Goal: Check status

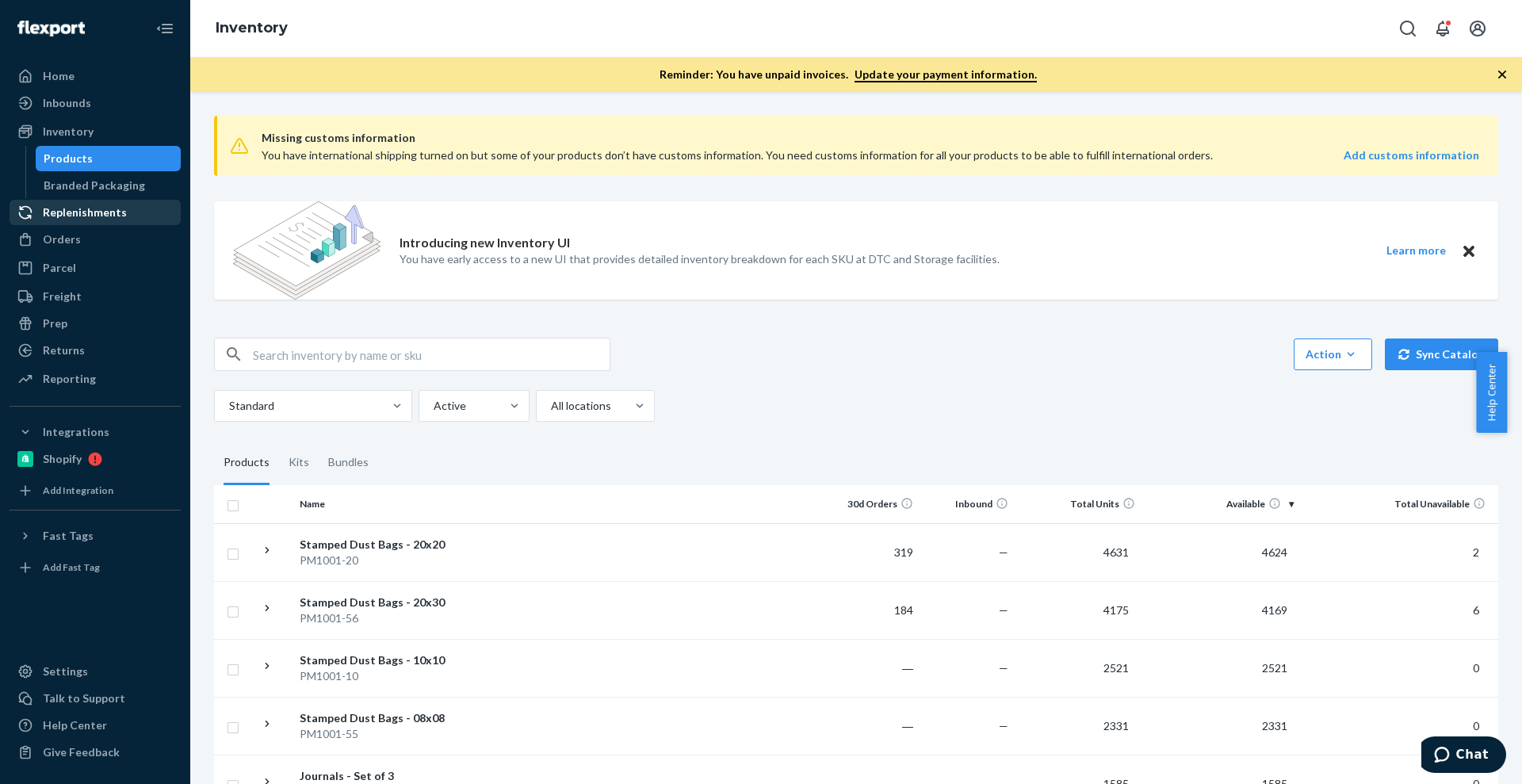
click at [57, 223] on link "Replenishments" at bounding box center [95, 212] width 172 height 25
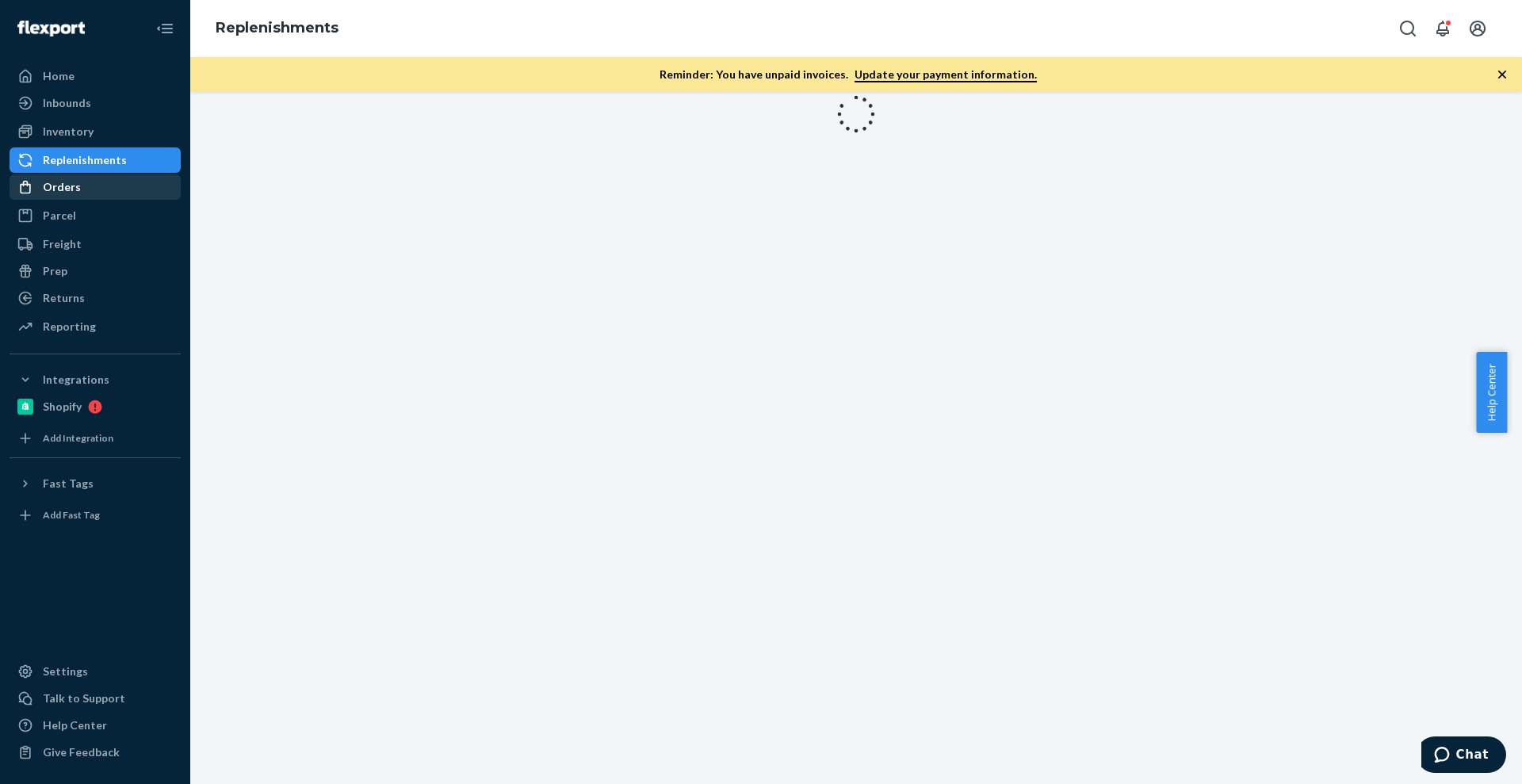
click at [57, 227] on link "Parcel" at bounding box center [95, 215] width 172 height 25
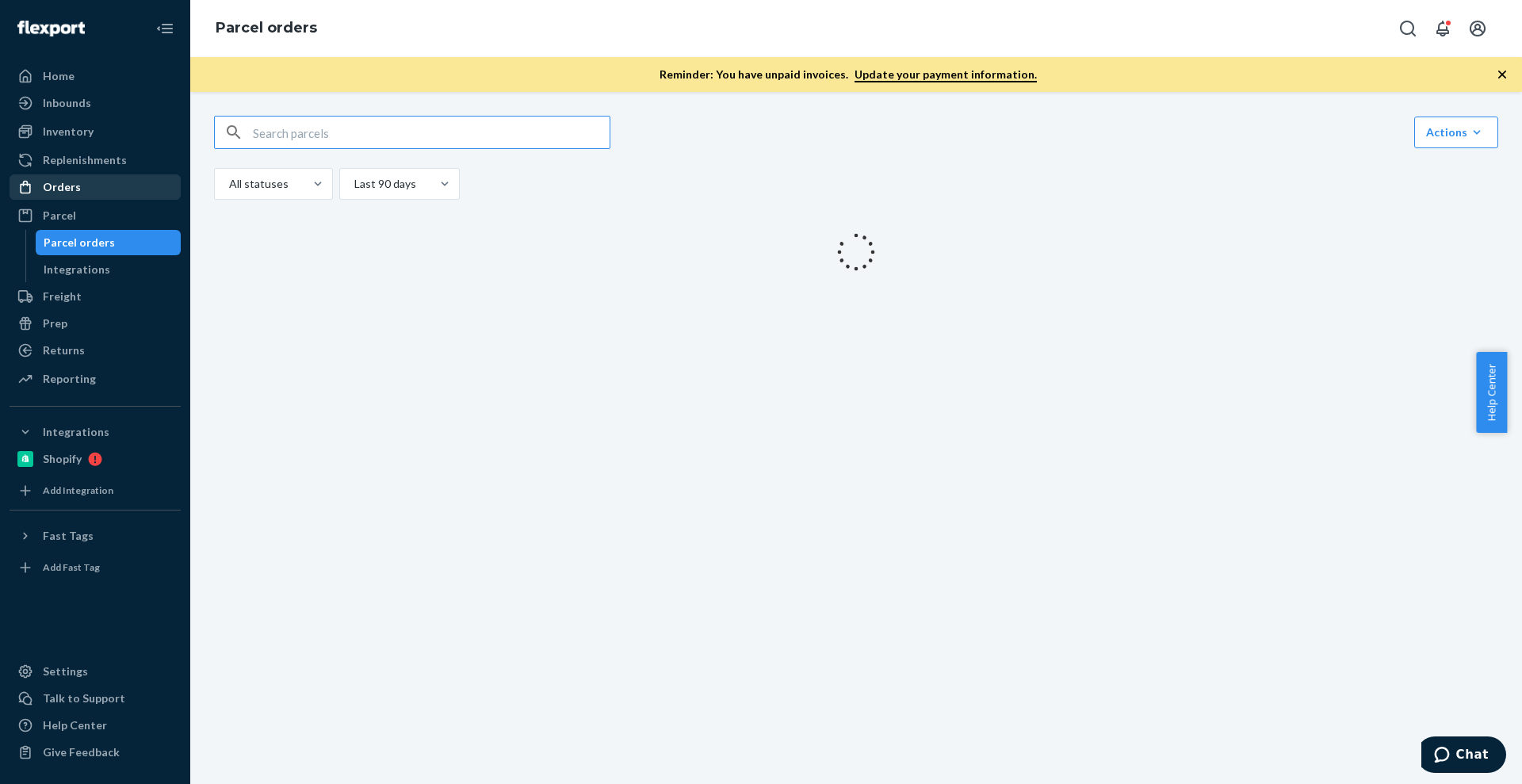
click at [80, 194] on div "Orders" at bounding box center [95, 186] width 168 height 22
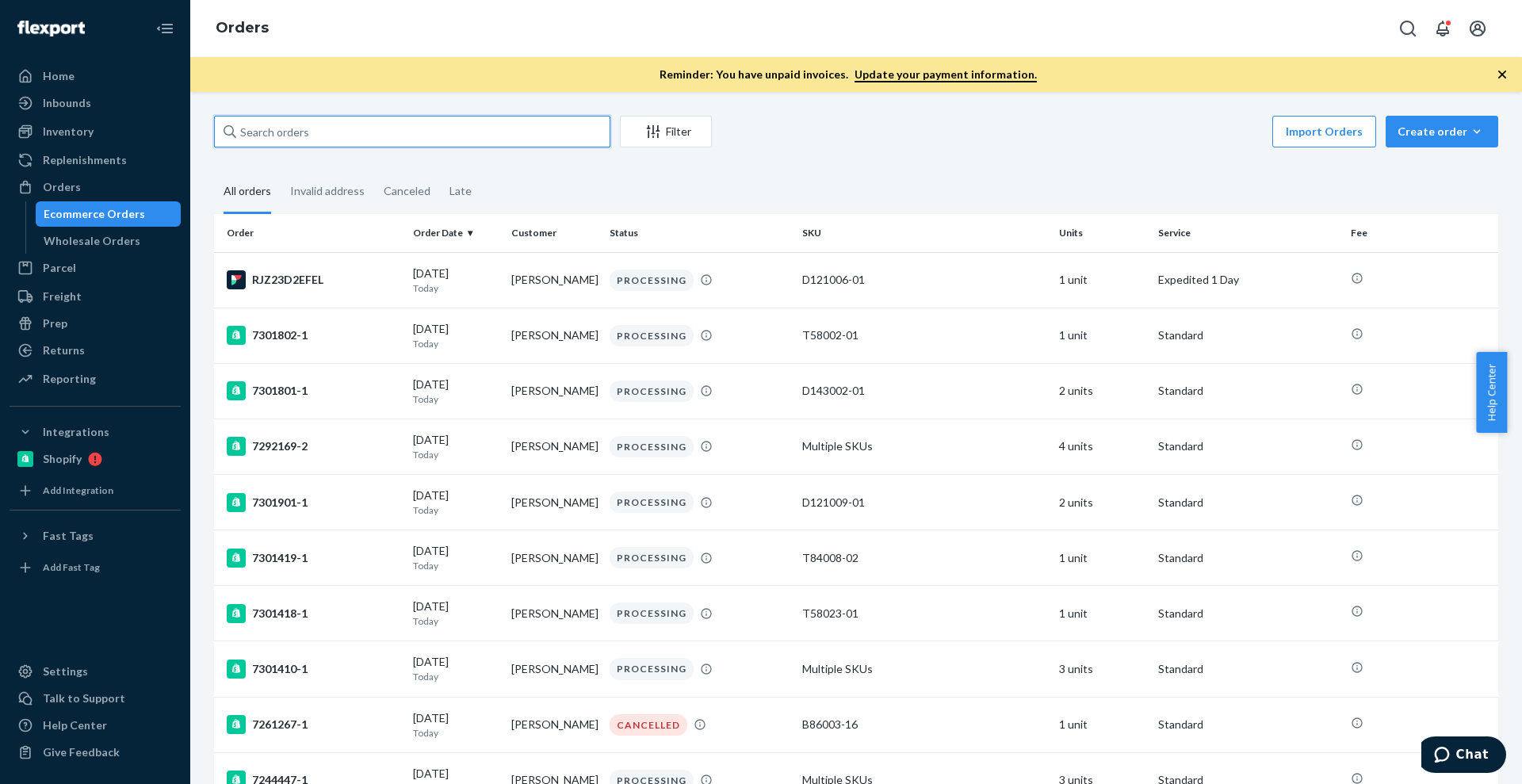
click at [491, 118] on input "text" at bounding box center [412, 131] width 397 height 32
paste input "[PERSON_NAME]"
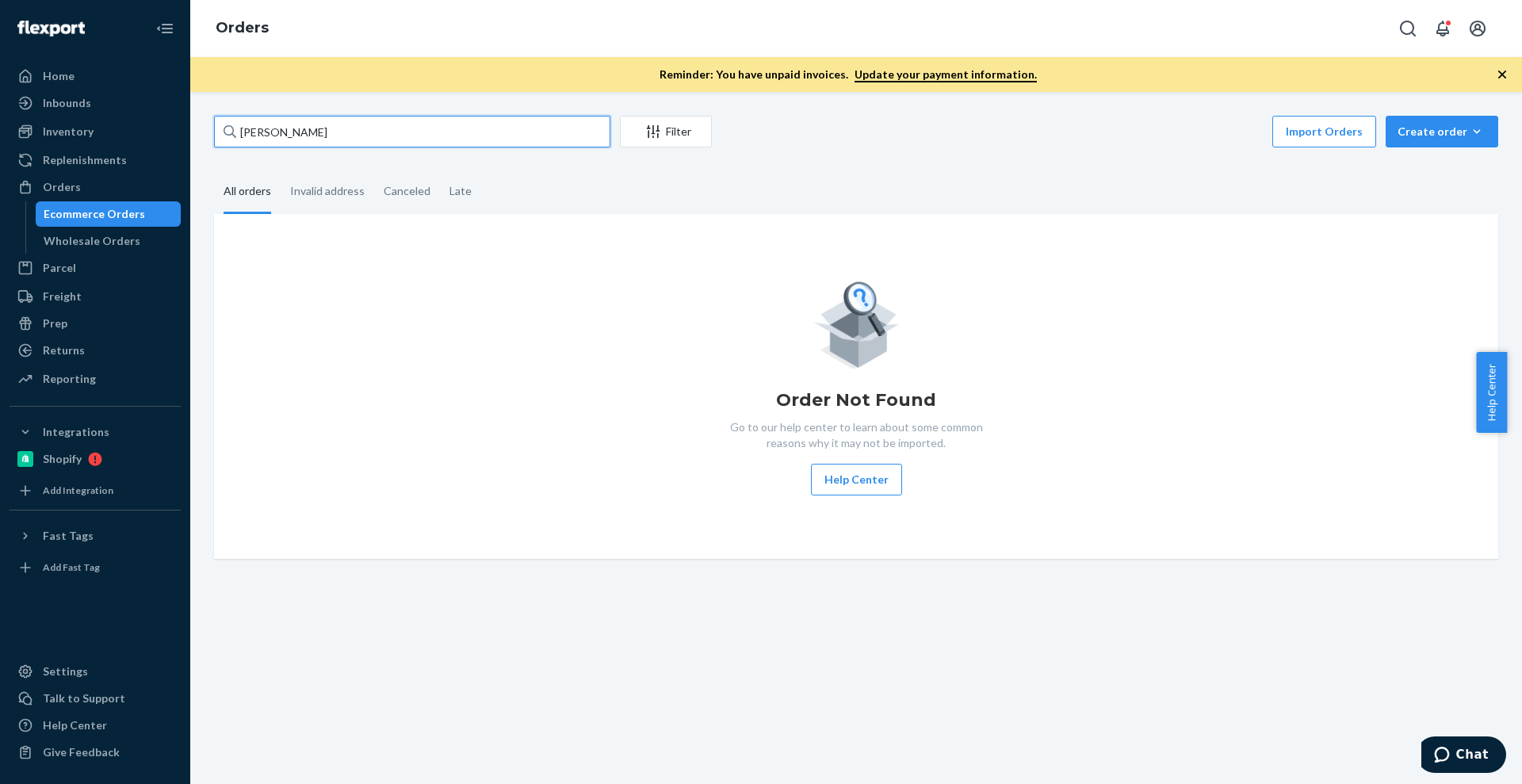
type input "[PERSON_NAME]"
